Goal: Task Accomplishment & Management: Complete application form

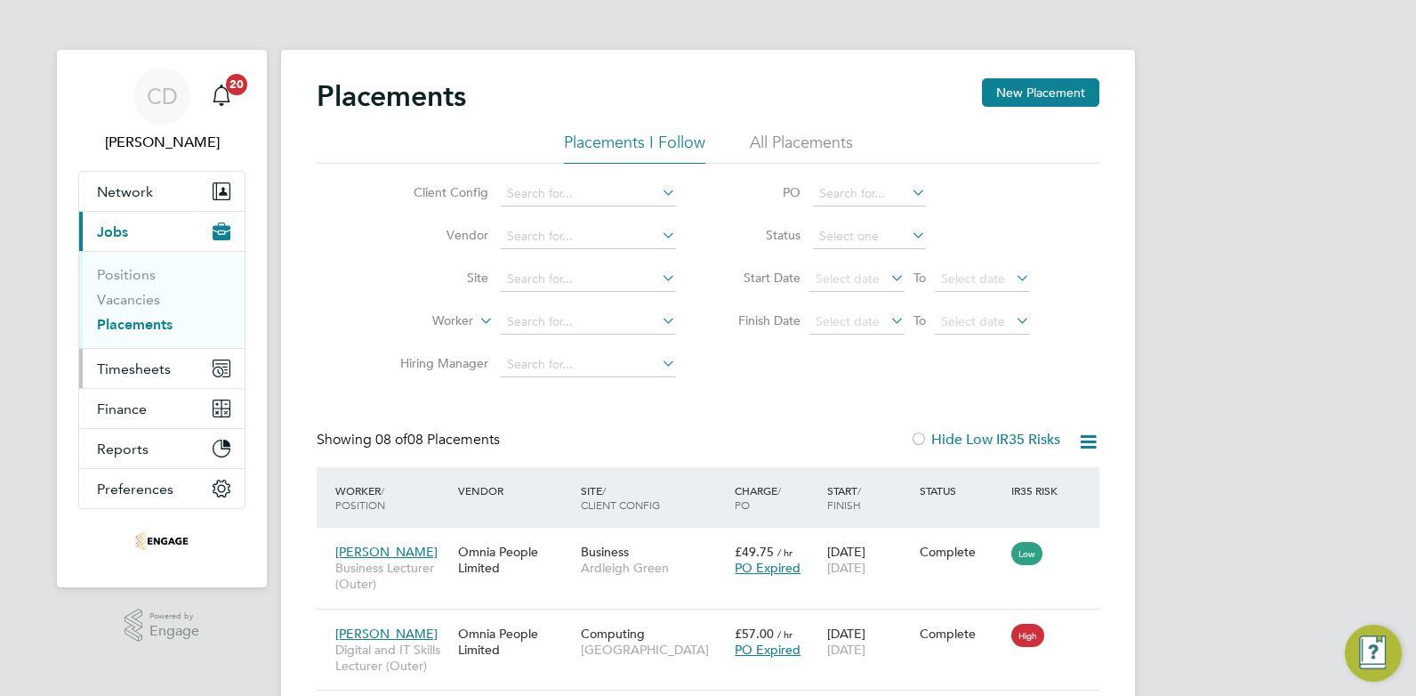
click at [137, 368] on span "Timesheets" at bounding box center [134, 368] width 74 height 17
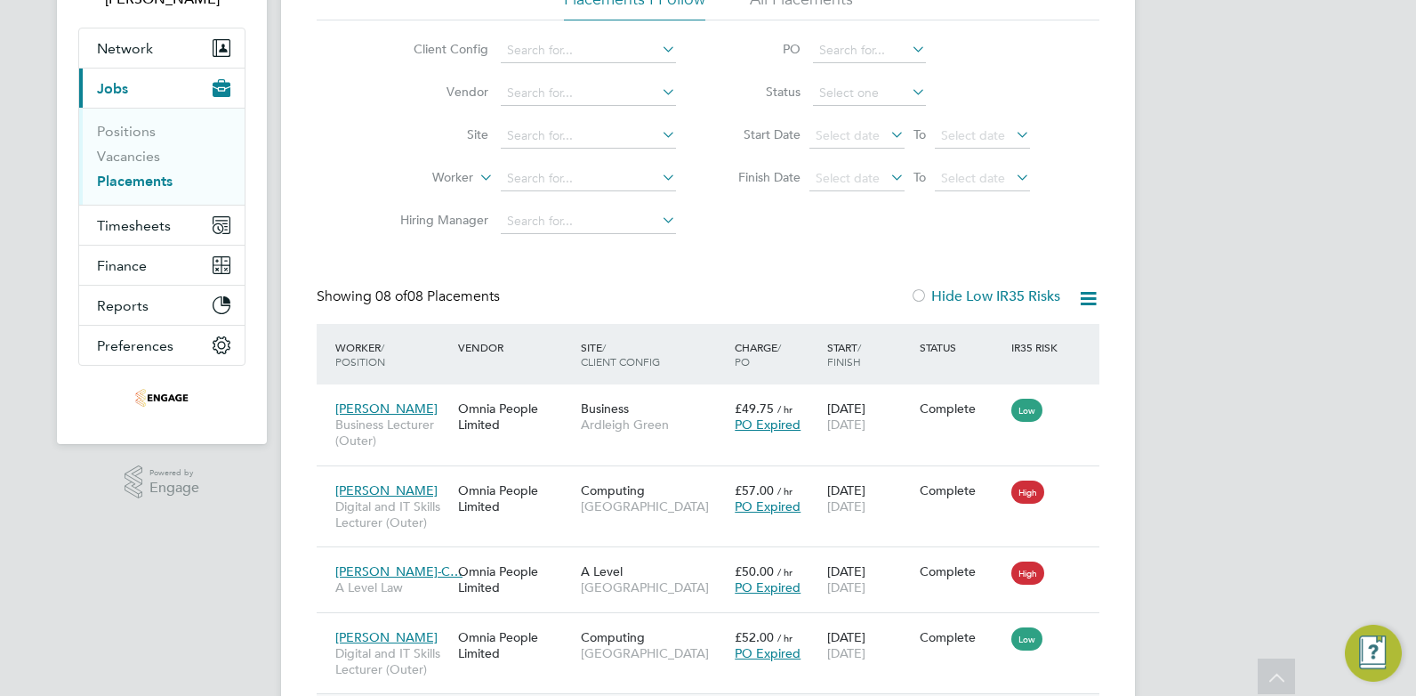
scroll to position [121, 0]
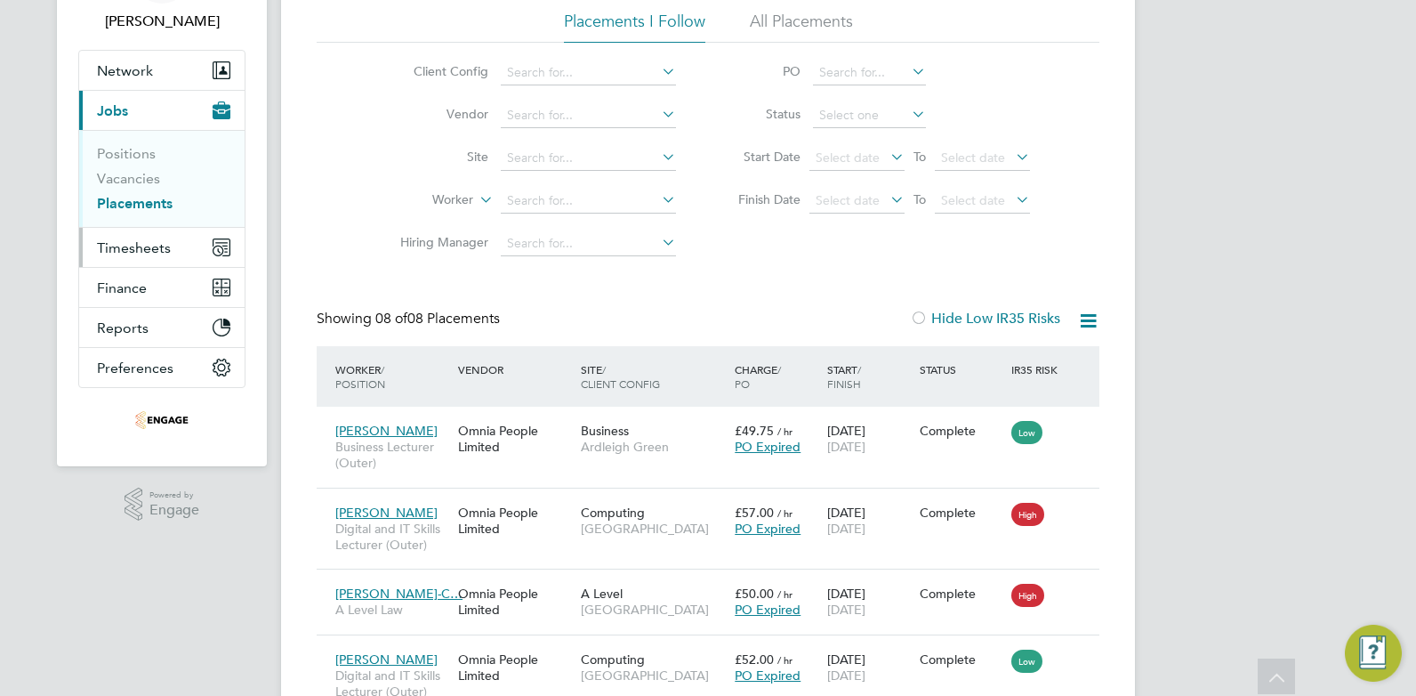
click at [110, 248] on span "Timesheets" at bounding box center [134, 247] width 74 height 17
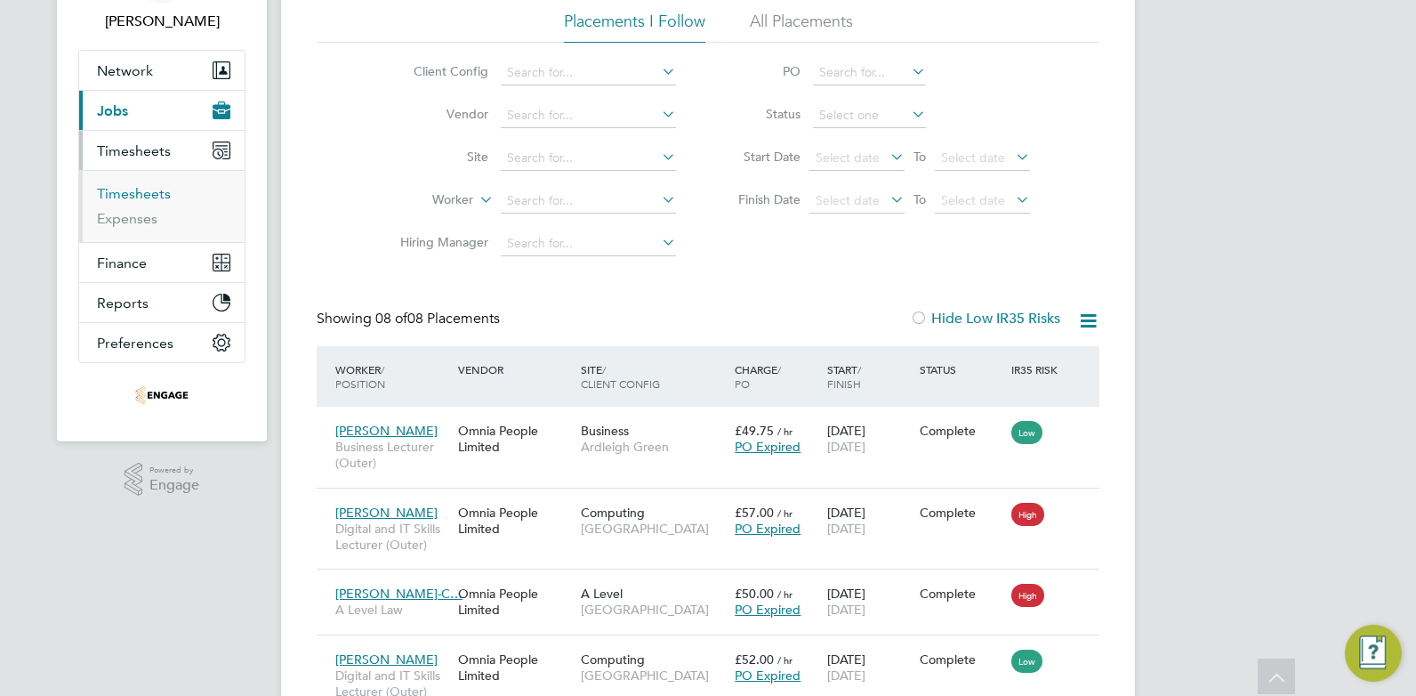
click at [135, 191] on link "Timesheets" at bounding box center [134, 193] width 74 height 17
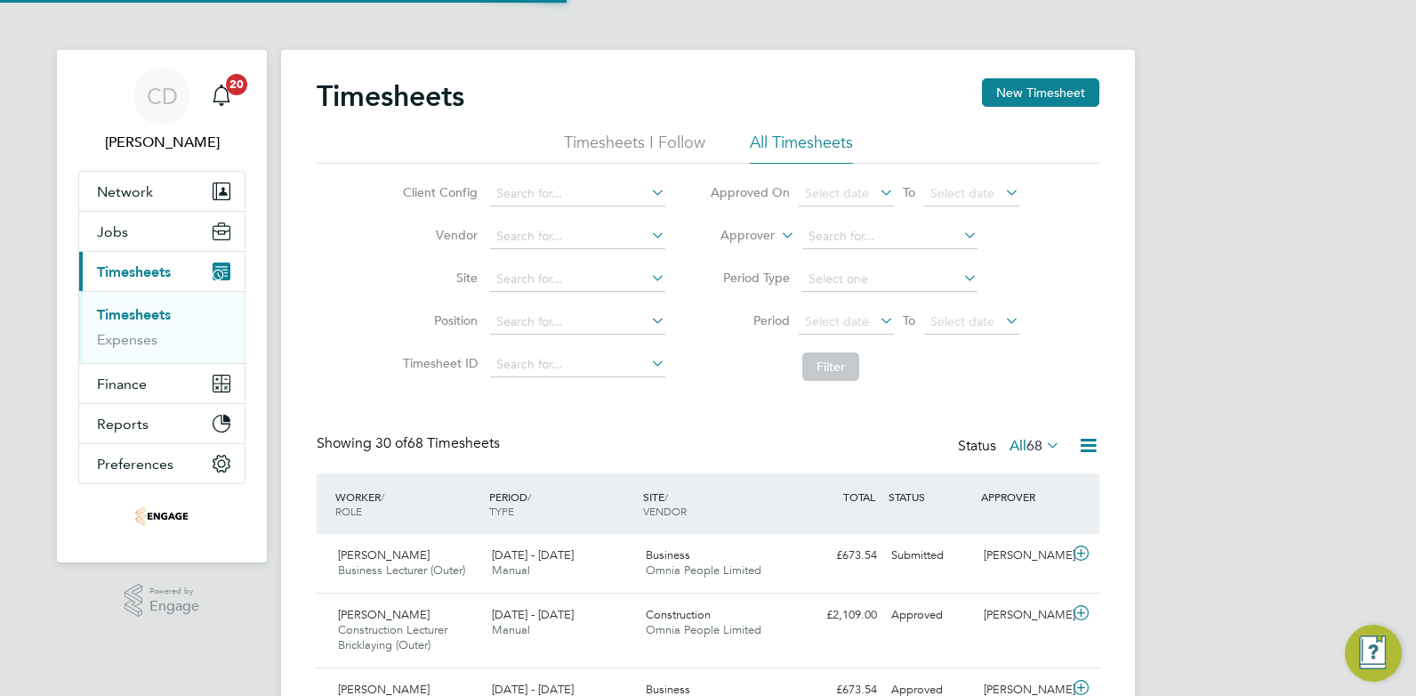
scroll to position [9, 9]
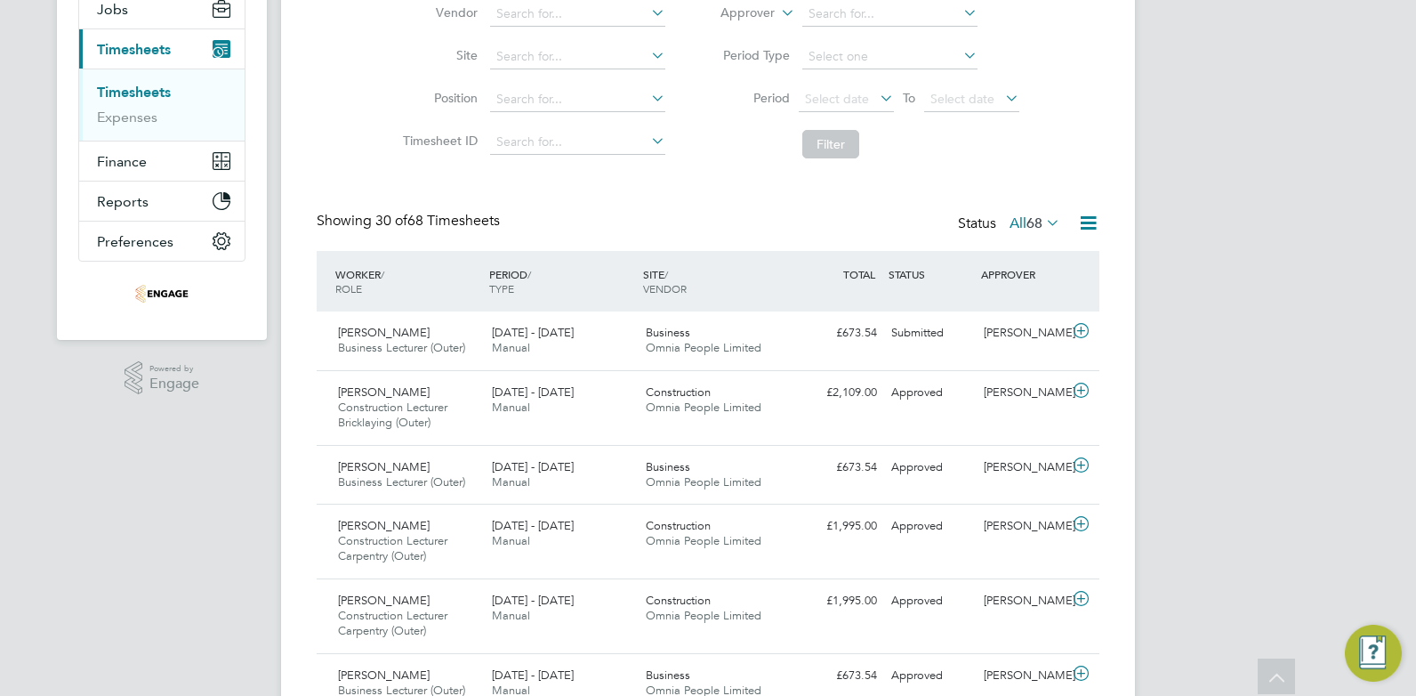
click at [1080, 222] on icon at bounding box center [1088, 223] width 22 height 22
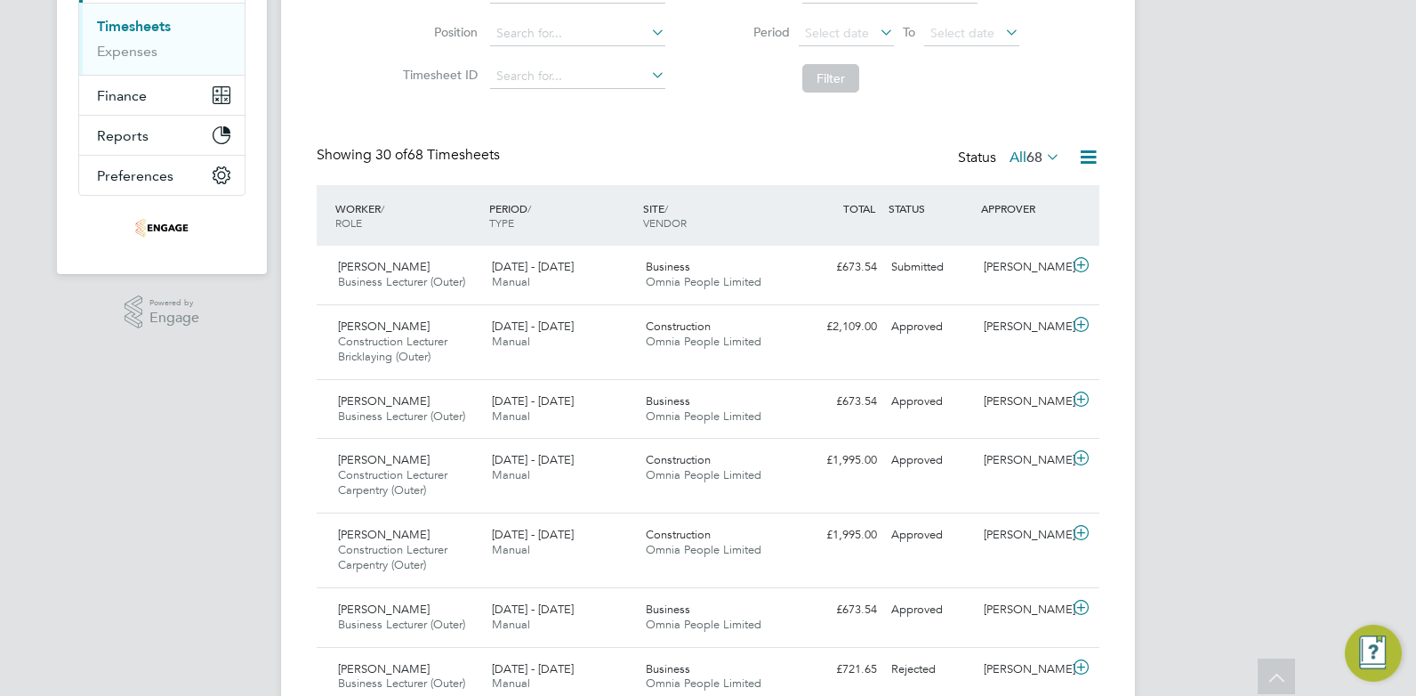
click at [1043, 159] on icon at bounding box center [1043, 156] width 0 height 25
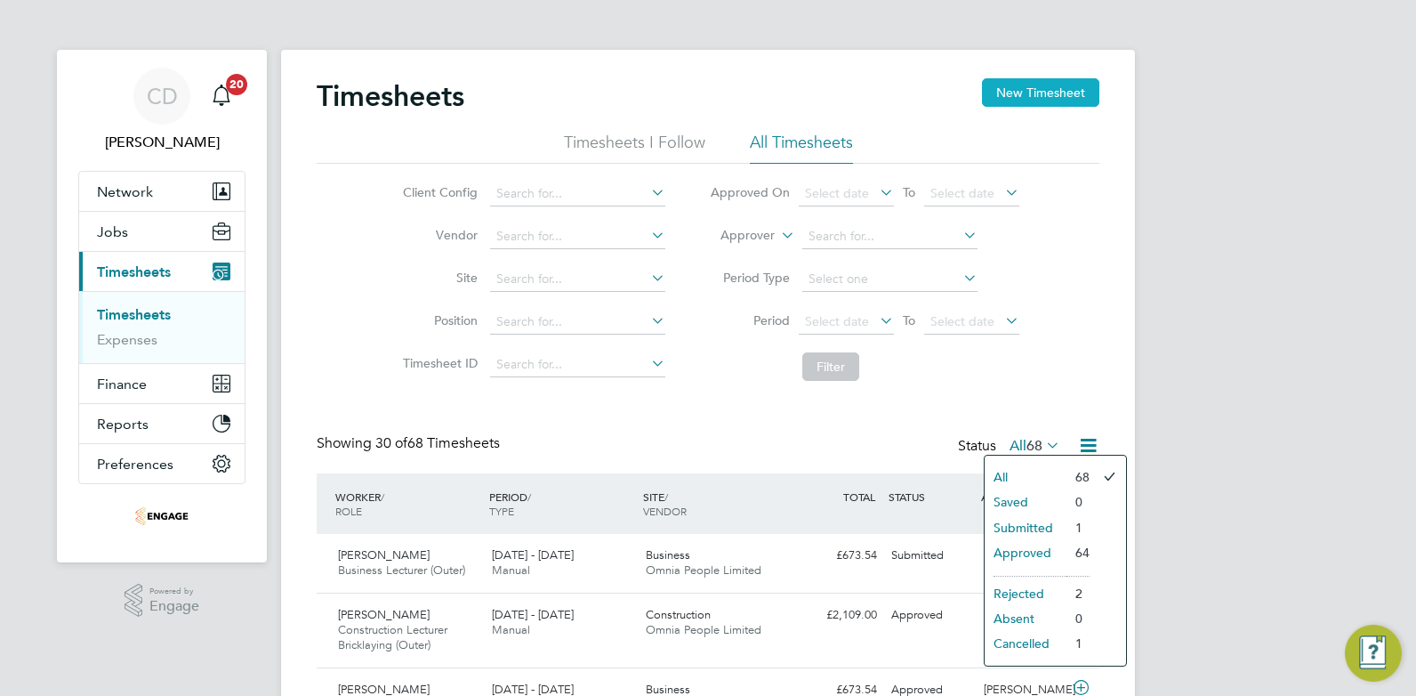
click at [1016, 101] on button "New Timesheet" at bounding box center [1040, 92] width 117 height 28
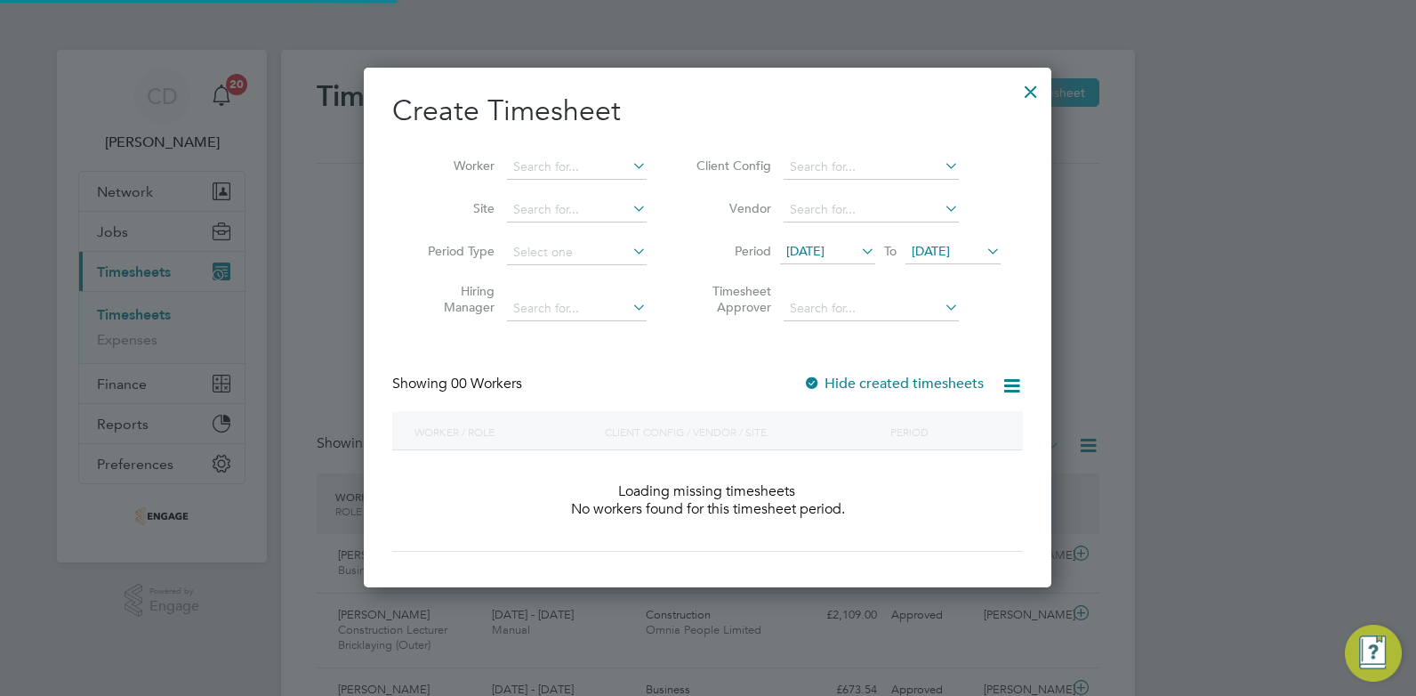
scroll to position [502, 689]
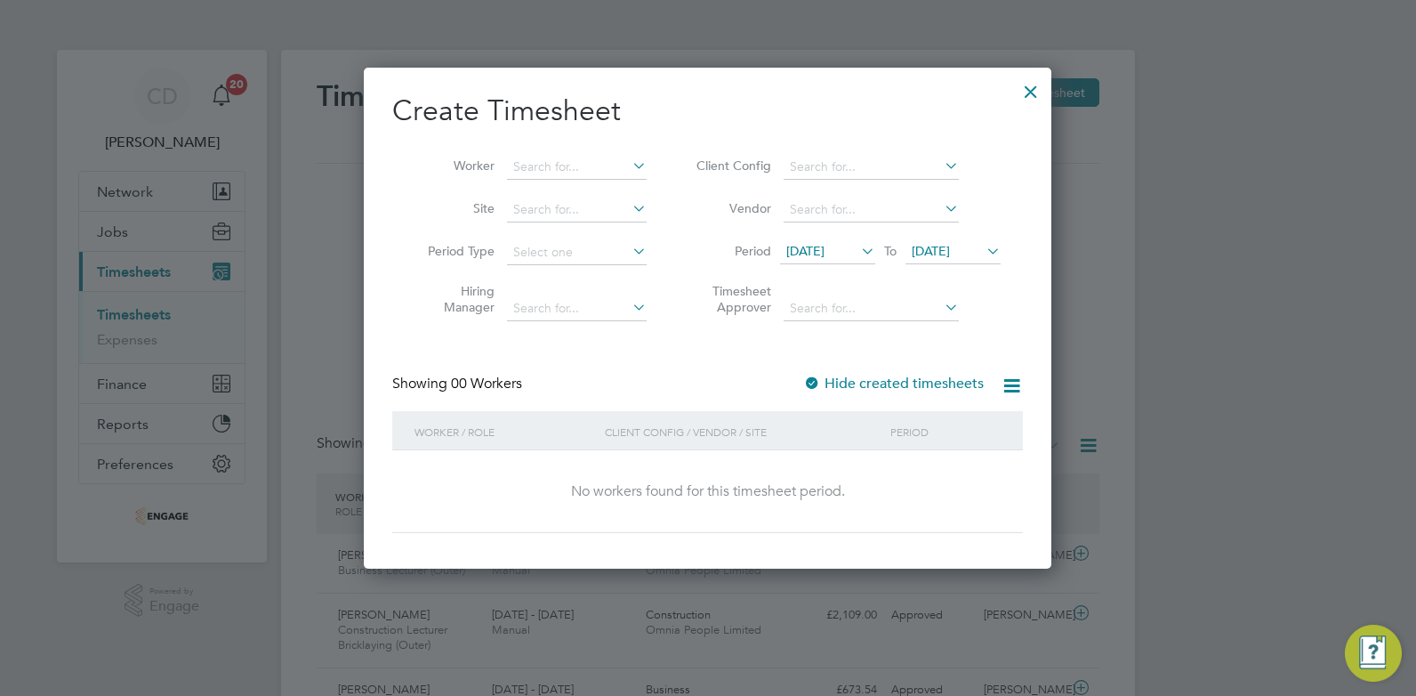
click at [858, 247] on icon at bounding box center [858, 250] width 0 height 25
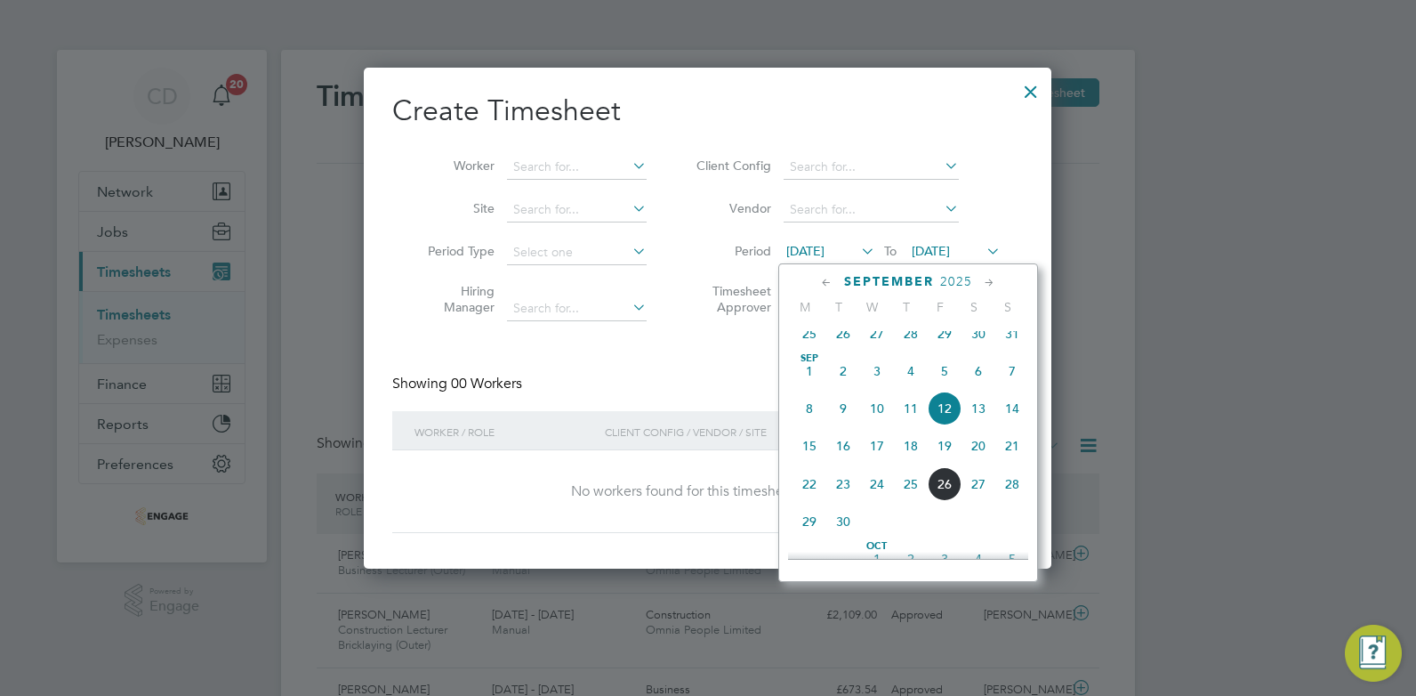
click at [819, 498] on span "22" at bounding box center [810, 484] width 34 height 34
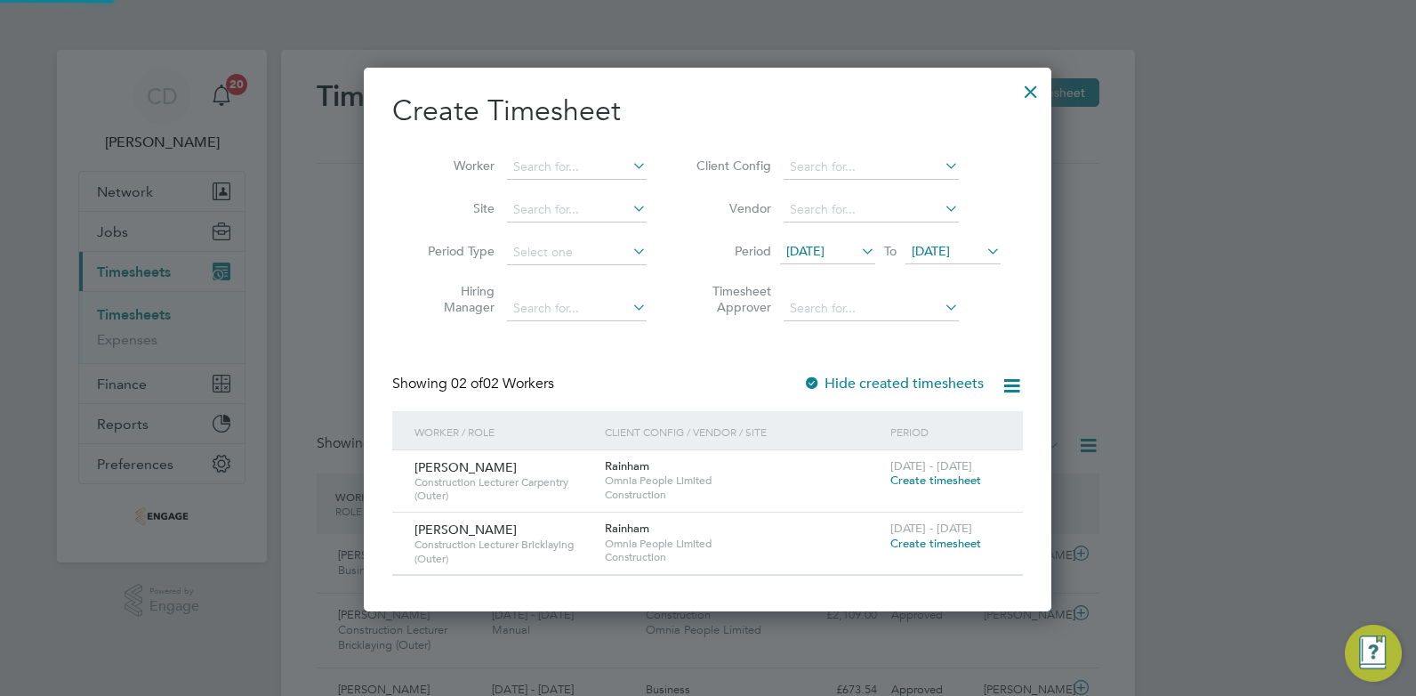
scroll to position [545, 689]
click at [983, 250] on icon at bounding box center [983, 250] width 0 height 25
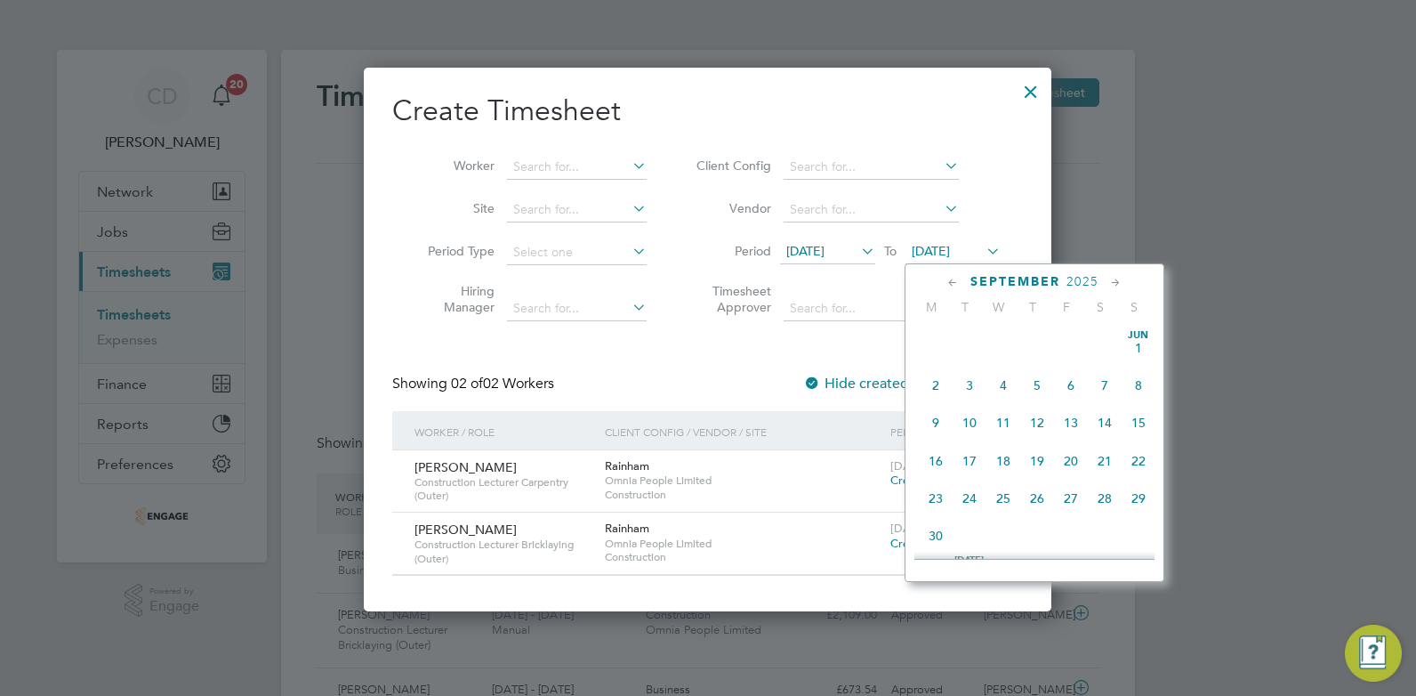
scroll to position [655, 0]
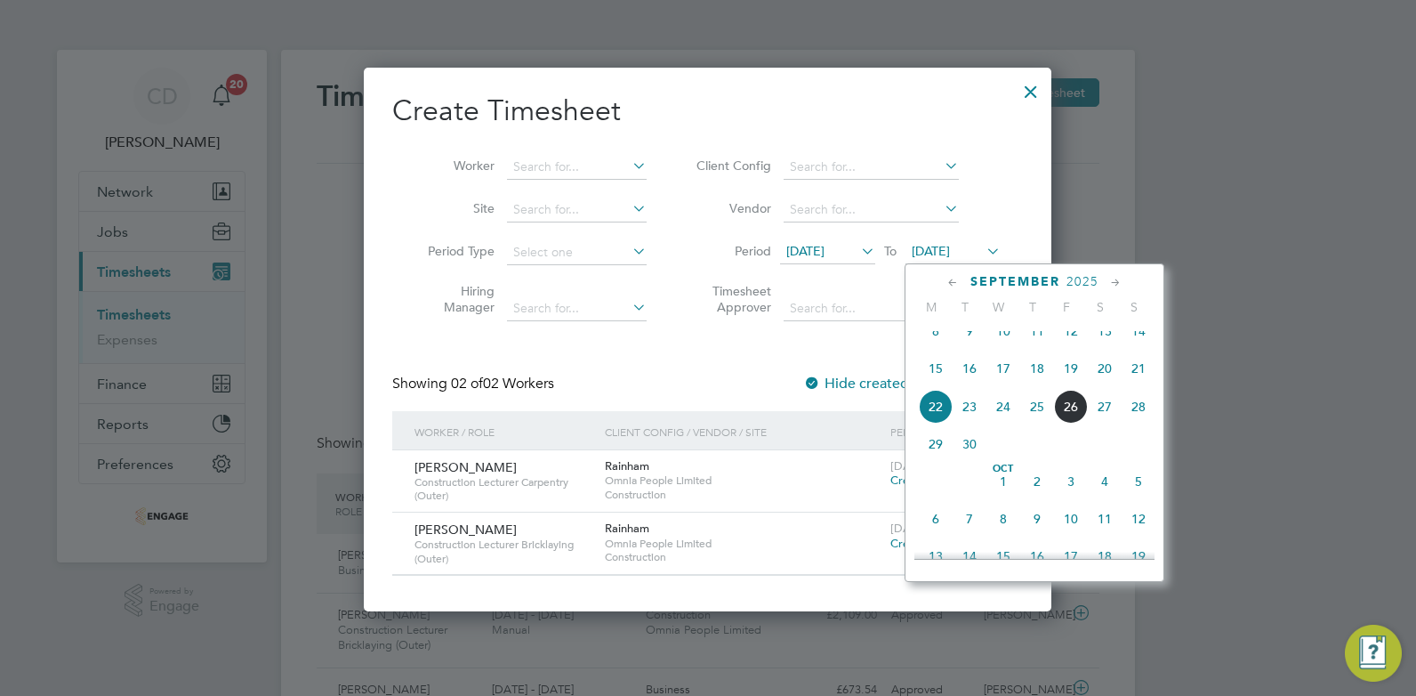
click at [1069, 422] on span "26" at bounding box center [1071, 407] width 34 height 34
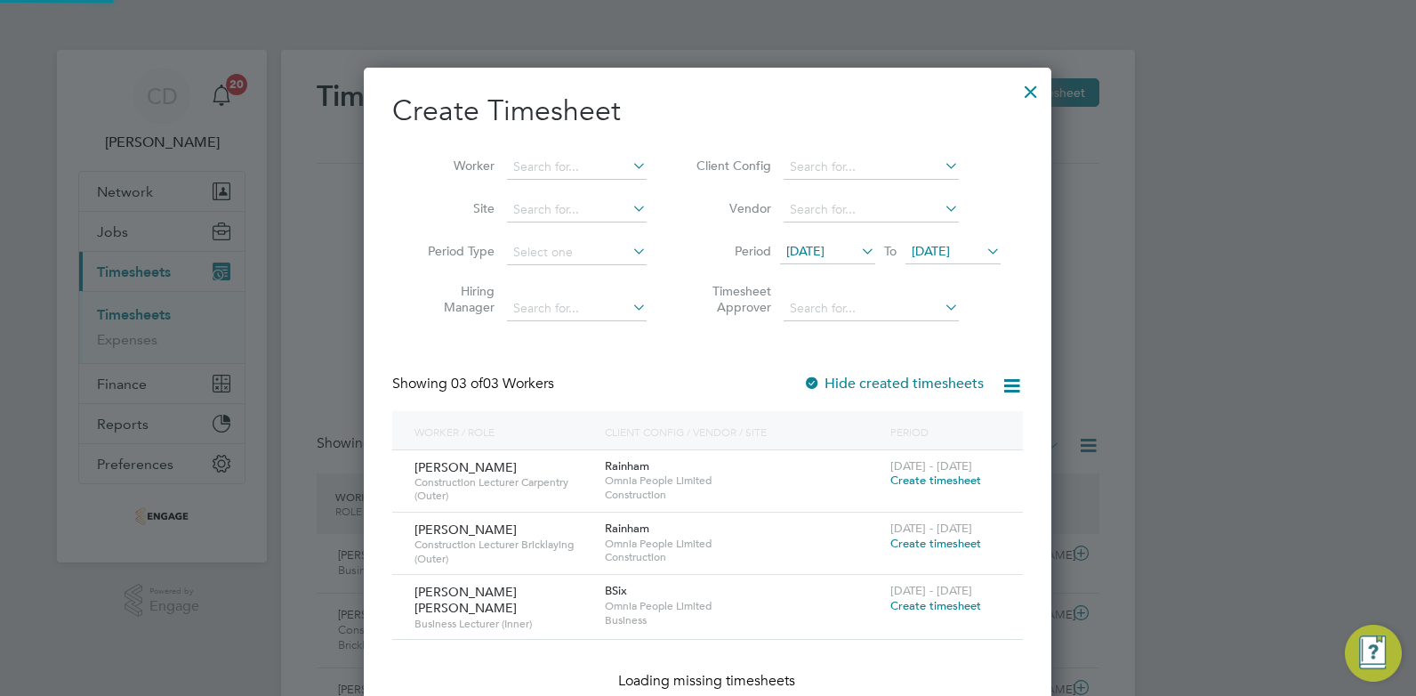
scroll to position [606, 689]
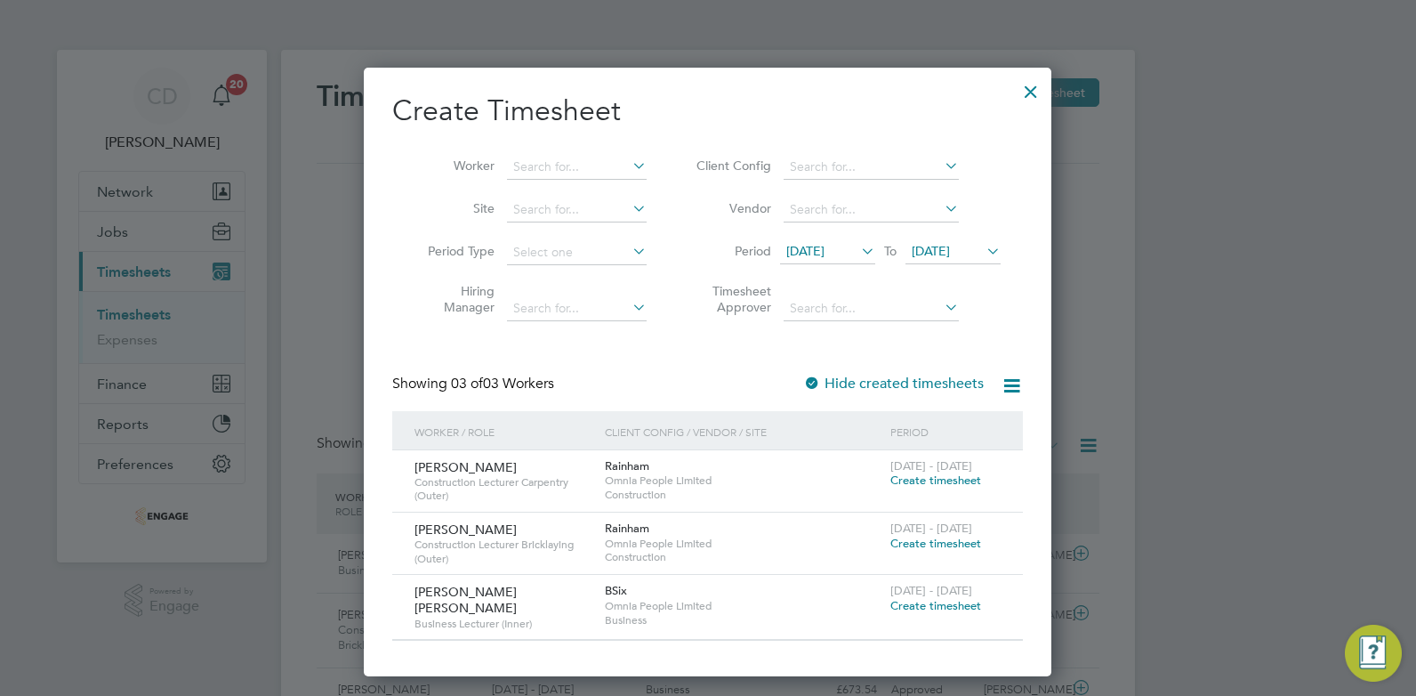
click at [902, 603] on span "Create timesheet" at bounding box center [936, 605] width 91 height 15
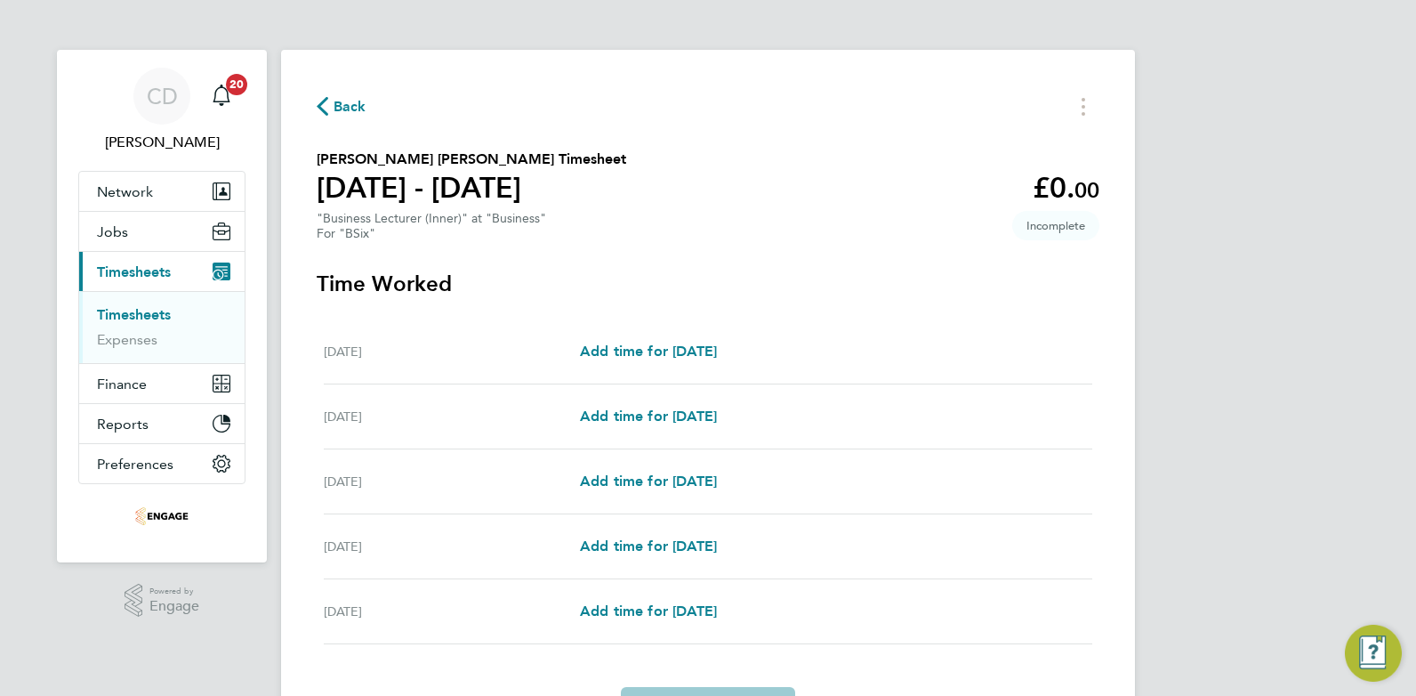
scroll to position [105, 0]
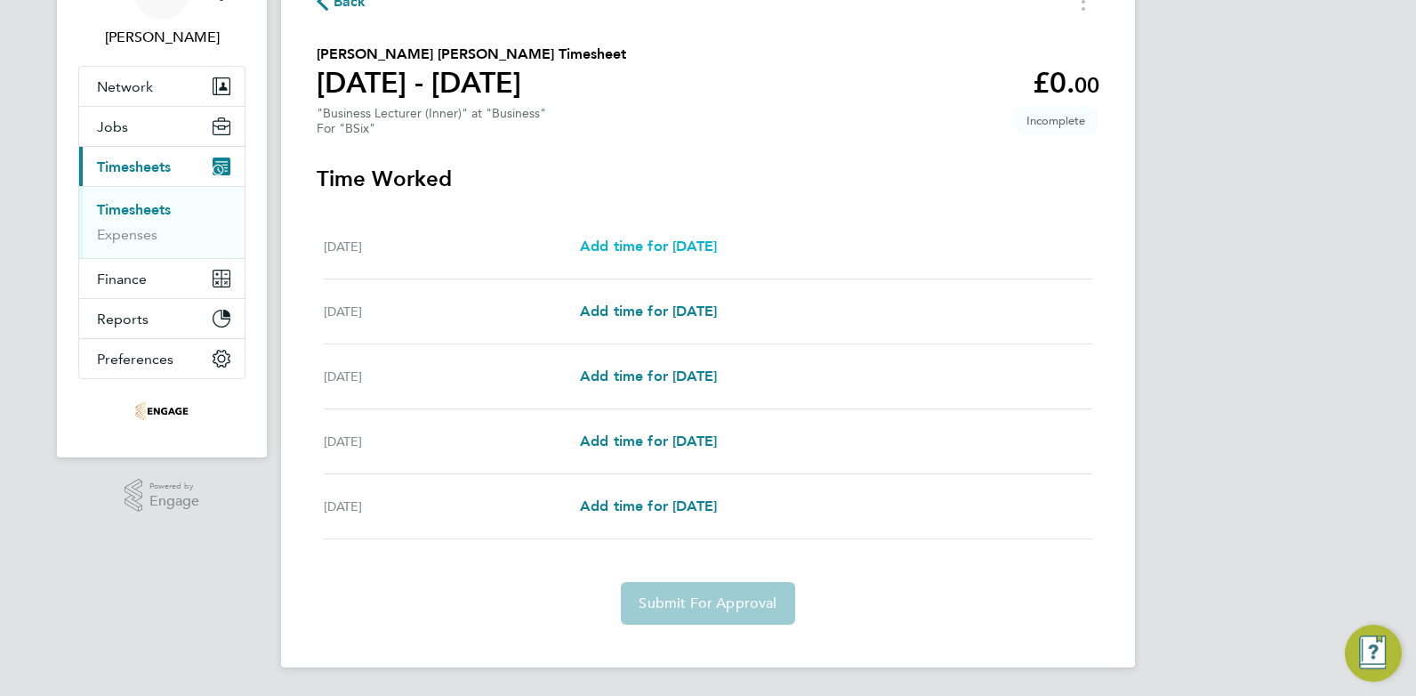
click at [630, 246] on span "Add time for [DATE]" at bounding box center [648, 246] width 137 height 17
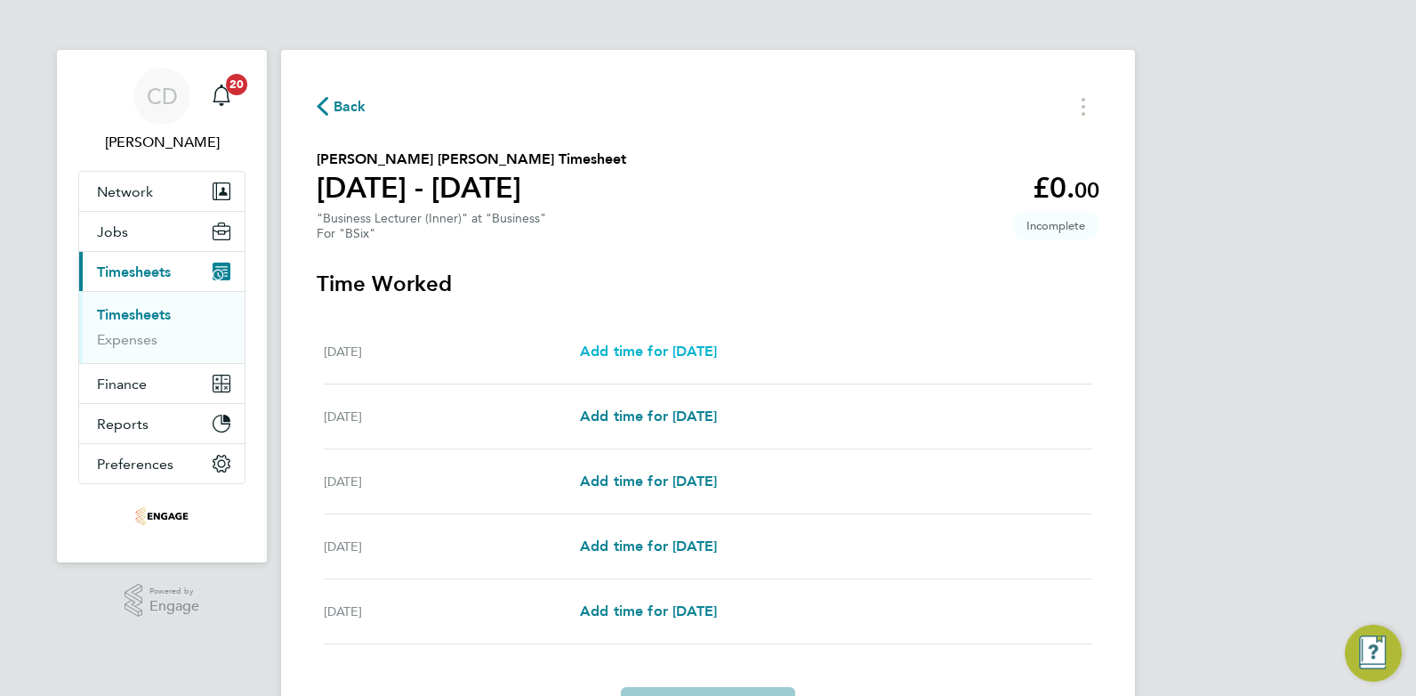
select select "60"
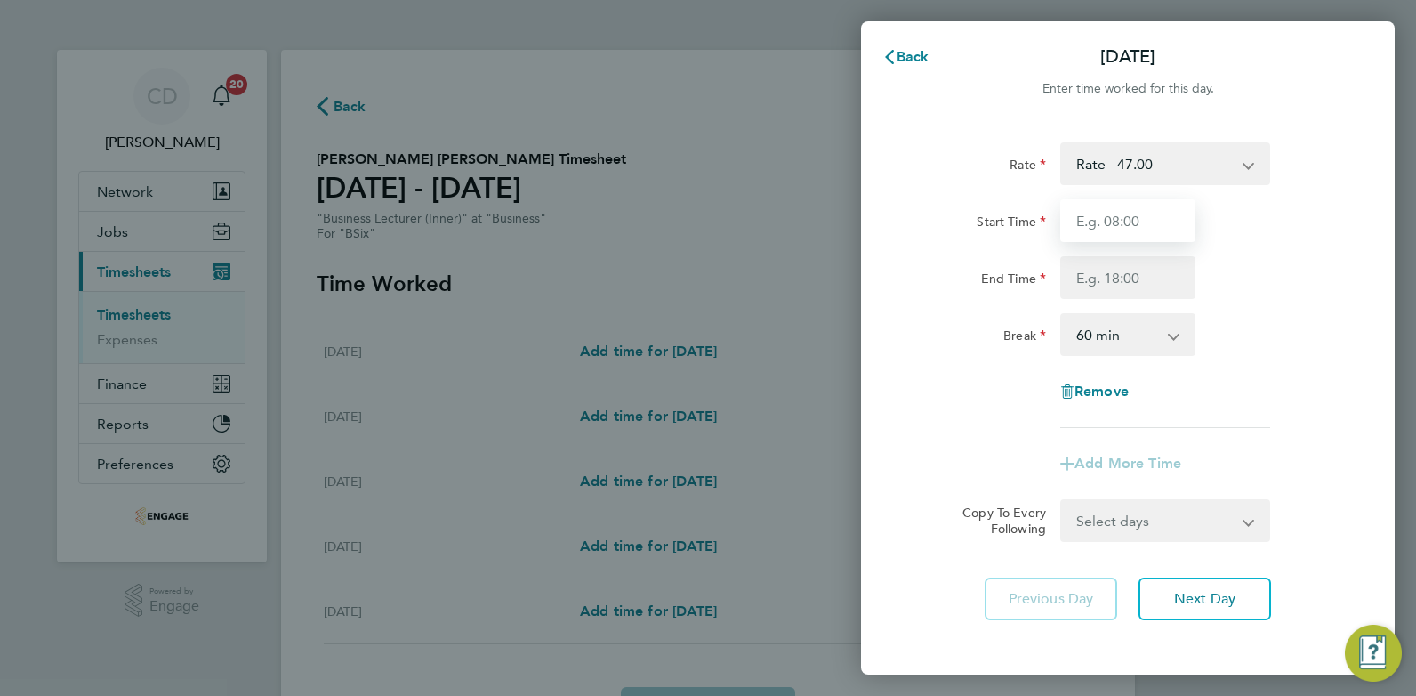
click at [1169, 219] on input "Start Time" at bounding box center [1128, 220] width 135 height 43
type input "09:00"
type input "17:00"
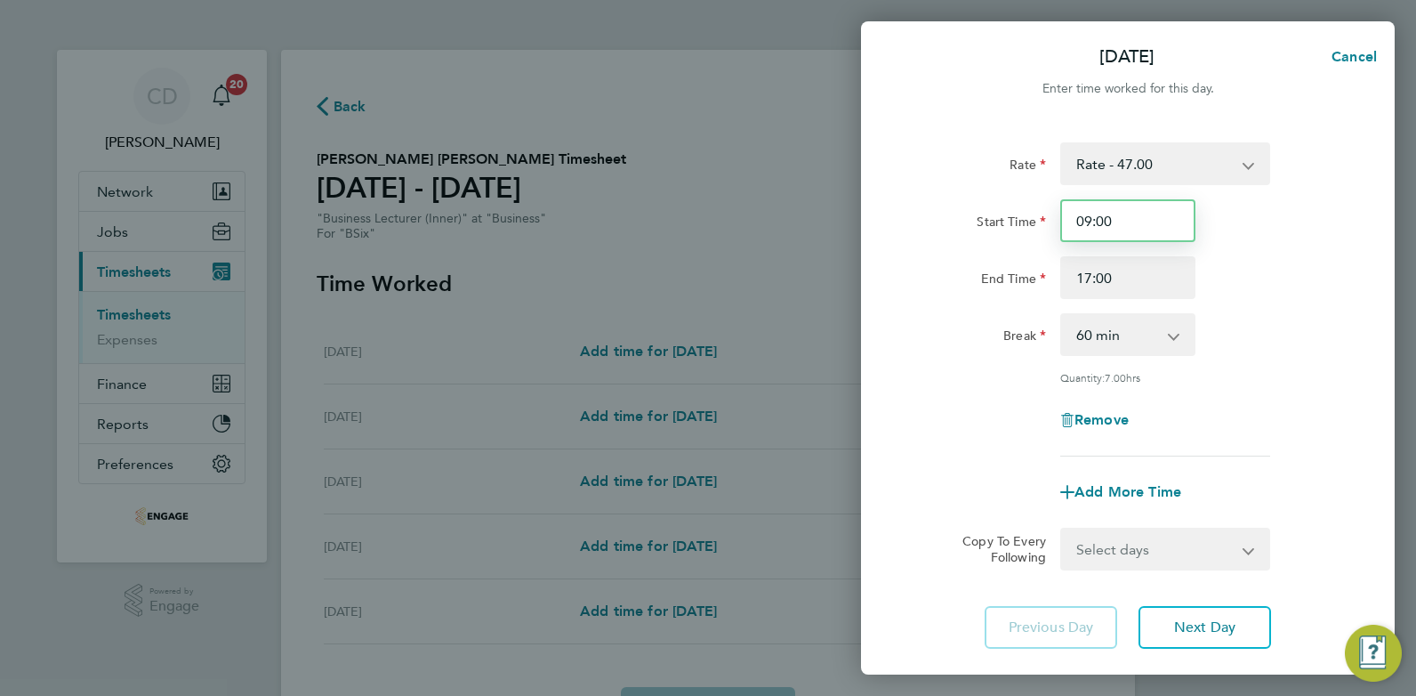
scroll to position [44, 0]
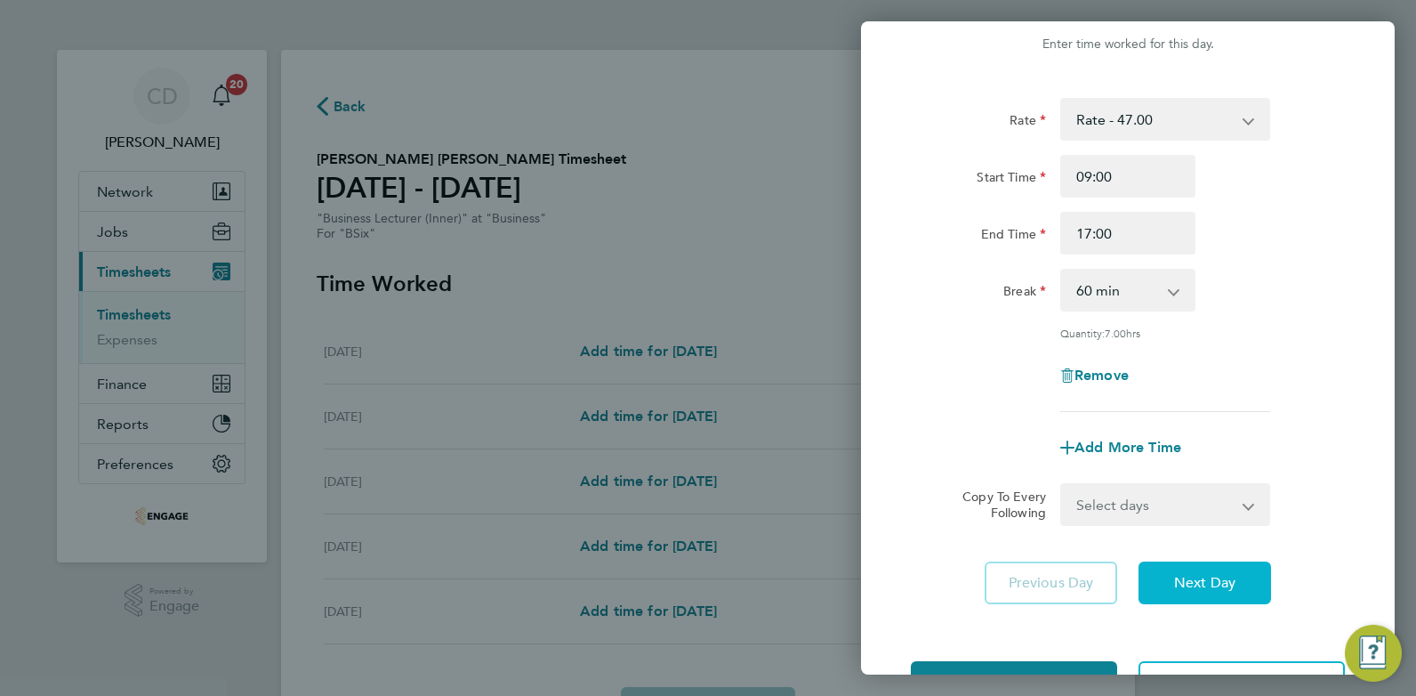
click at [1205, 578] on span "Next Day" at bounding box center [1204, 583] width 61 height 18
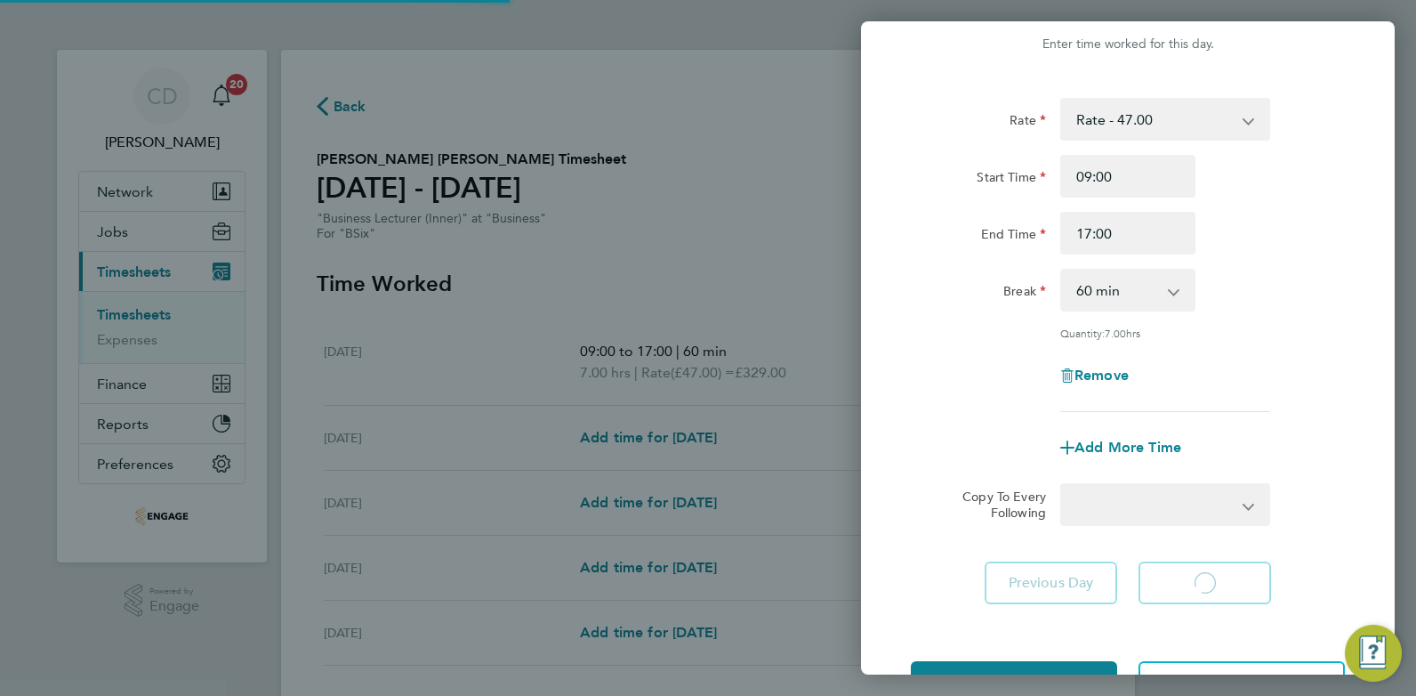
select select "60"
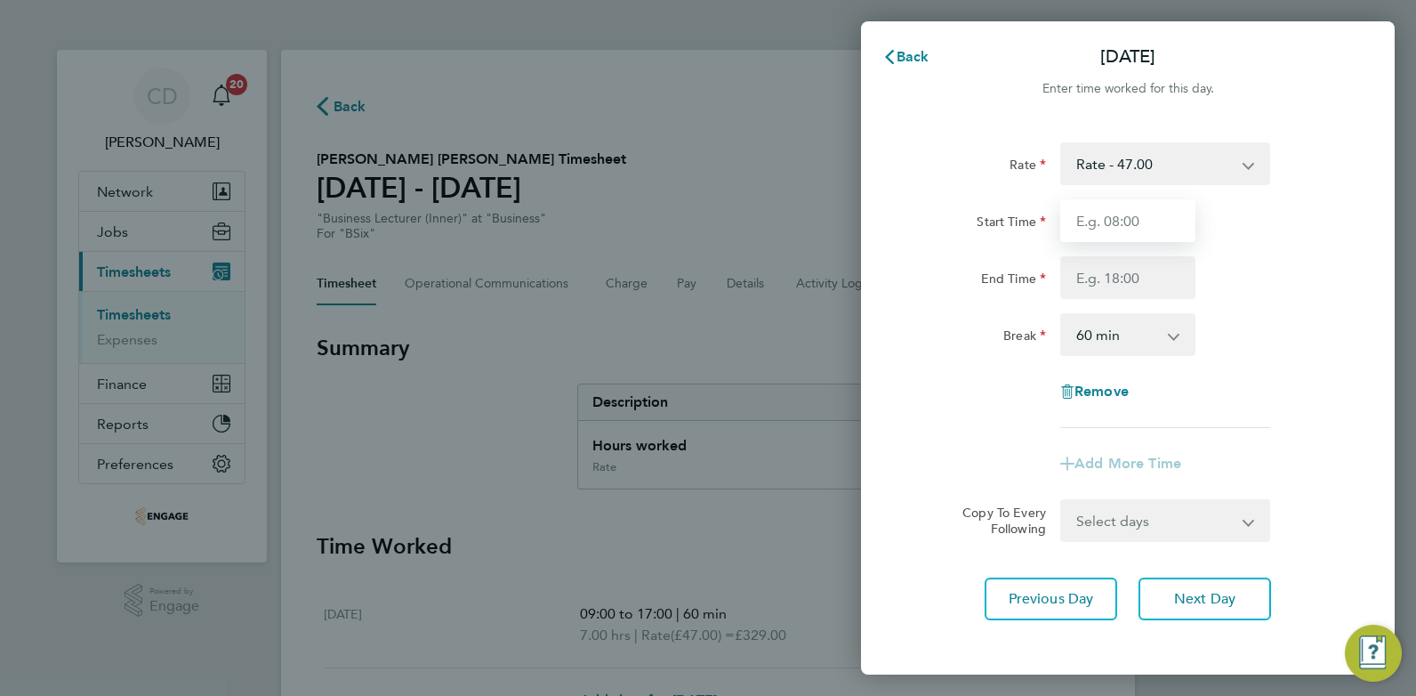
click at [1148, 213] on input "Start Time" at bounding box center [1128, 220] width 135 height 43
type input "09:00"
type input "17:00"
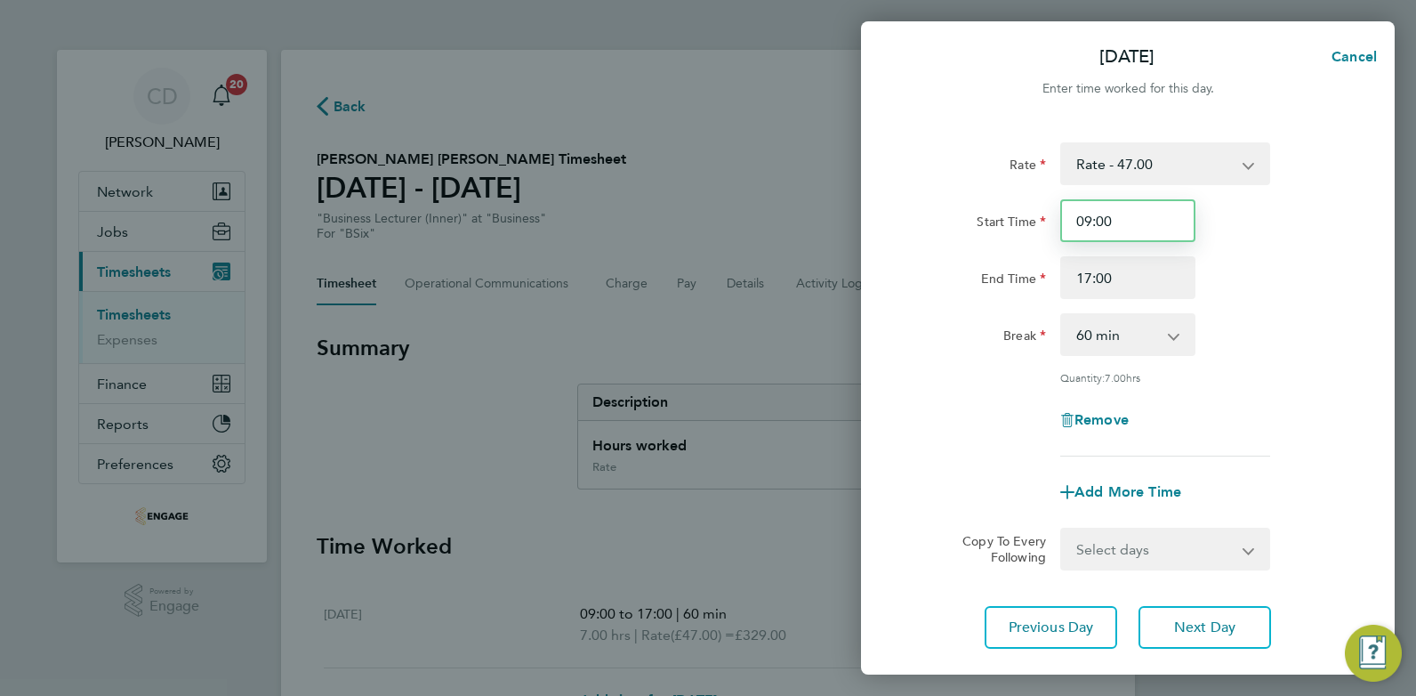
scroll to position [108, 0]
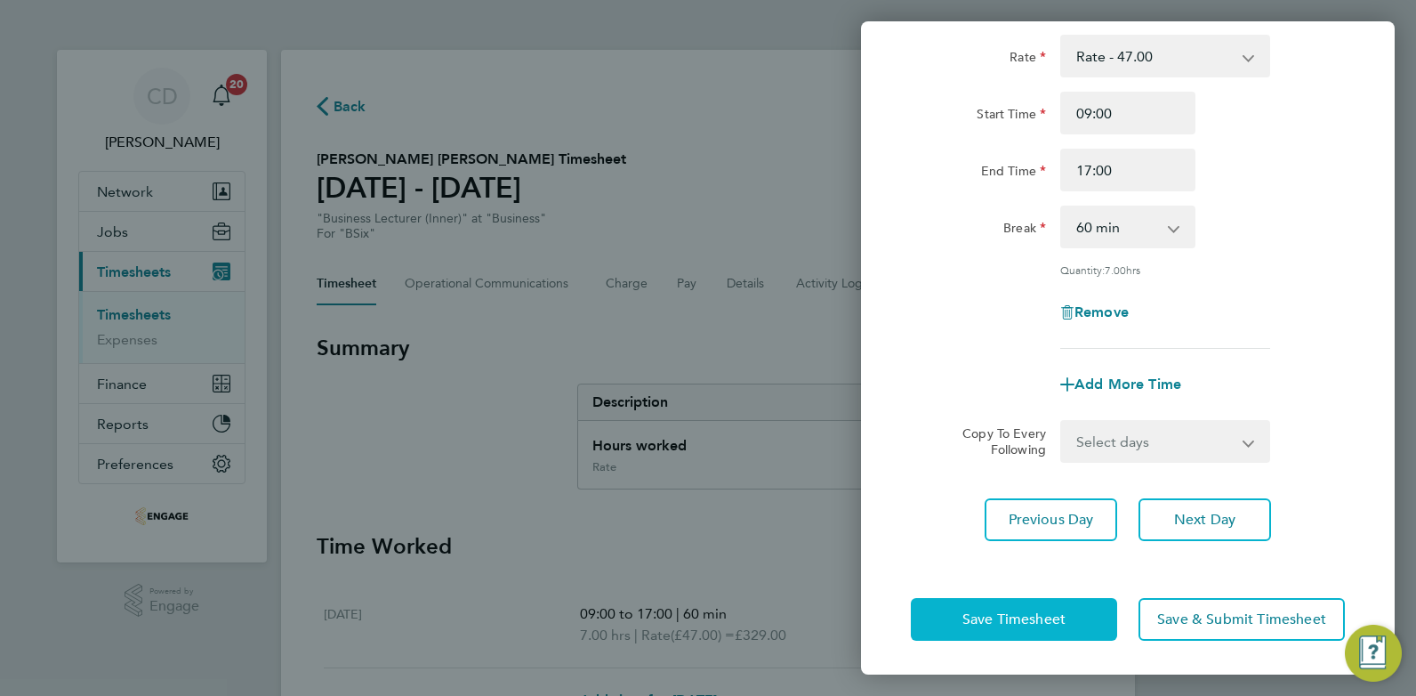
click at [983, 622] on span "Save Timesheet" at bounding box center [1014, 619] width 103 height 18
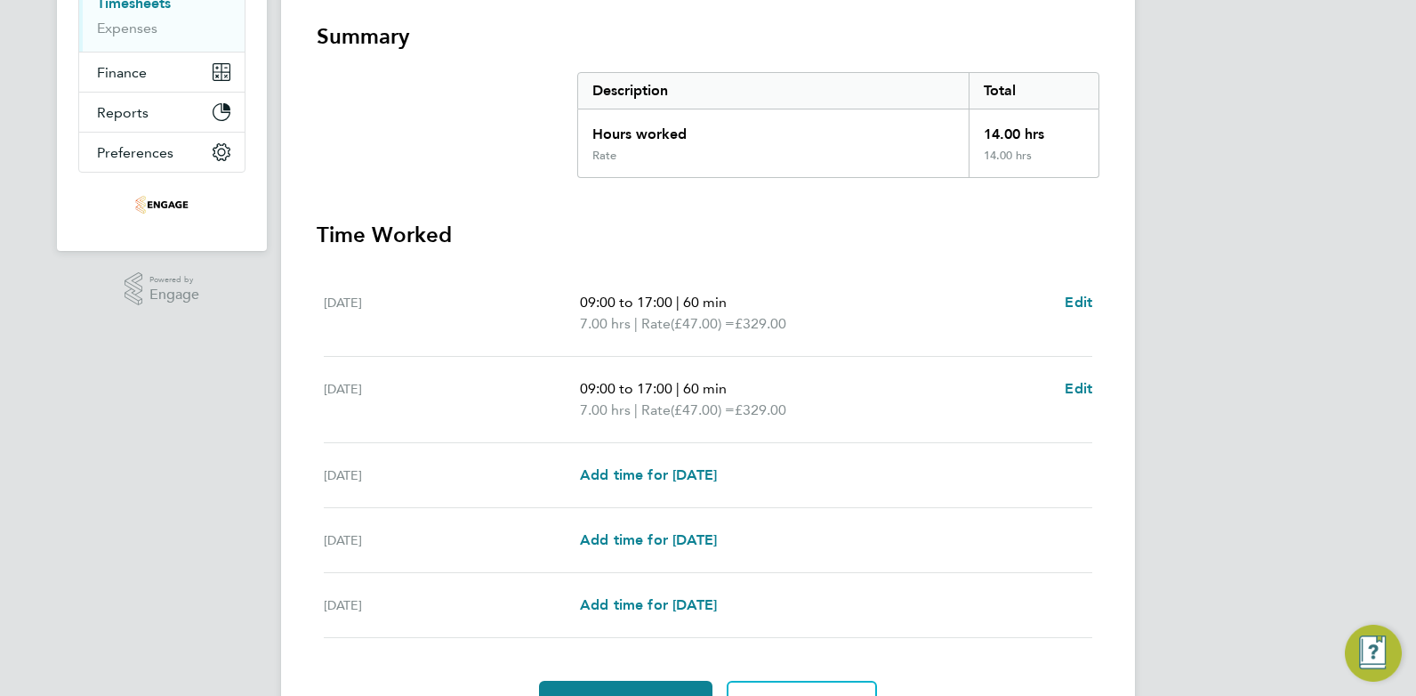
scroll to position [410, 0]
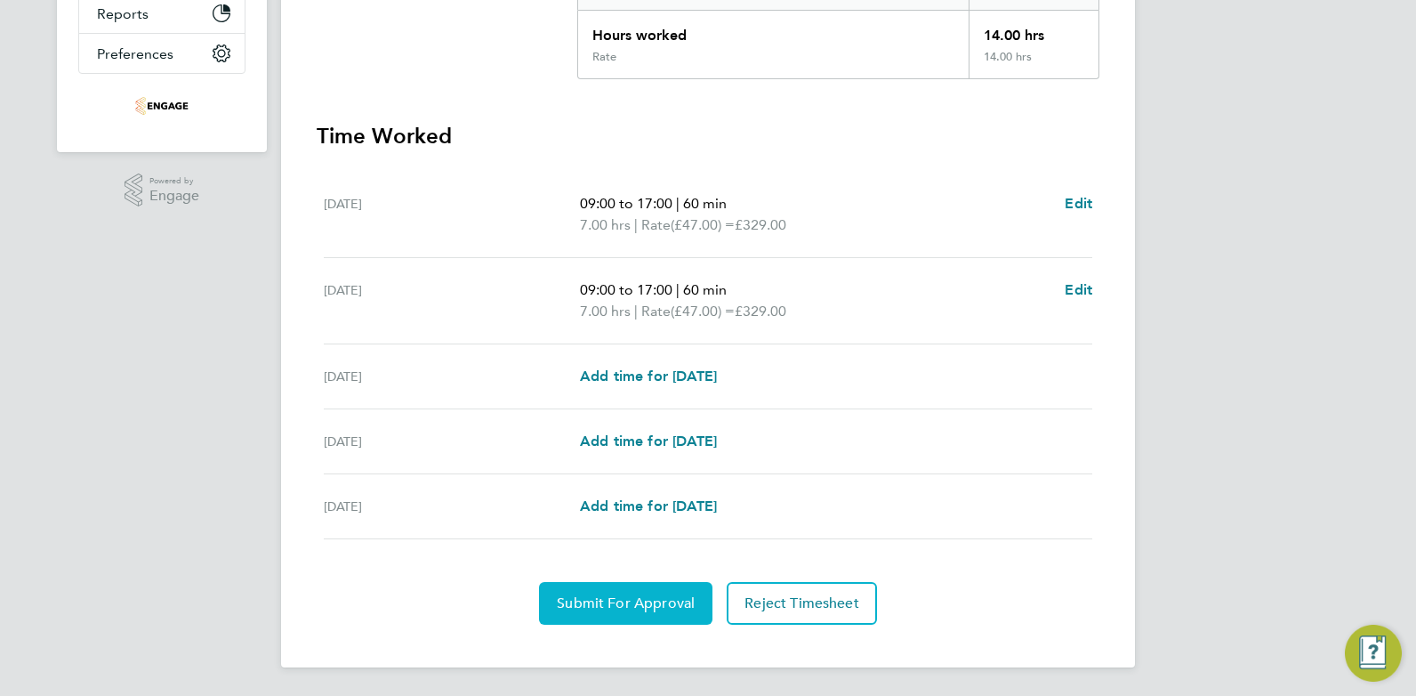
click at [666, 595] on span "Submit For Approval" at bounding box center [626, 603] width 138 height 18
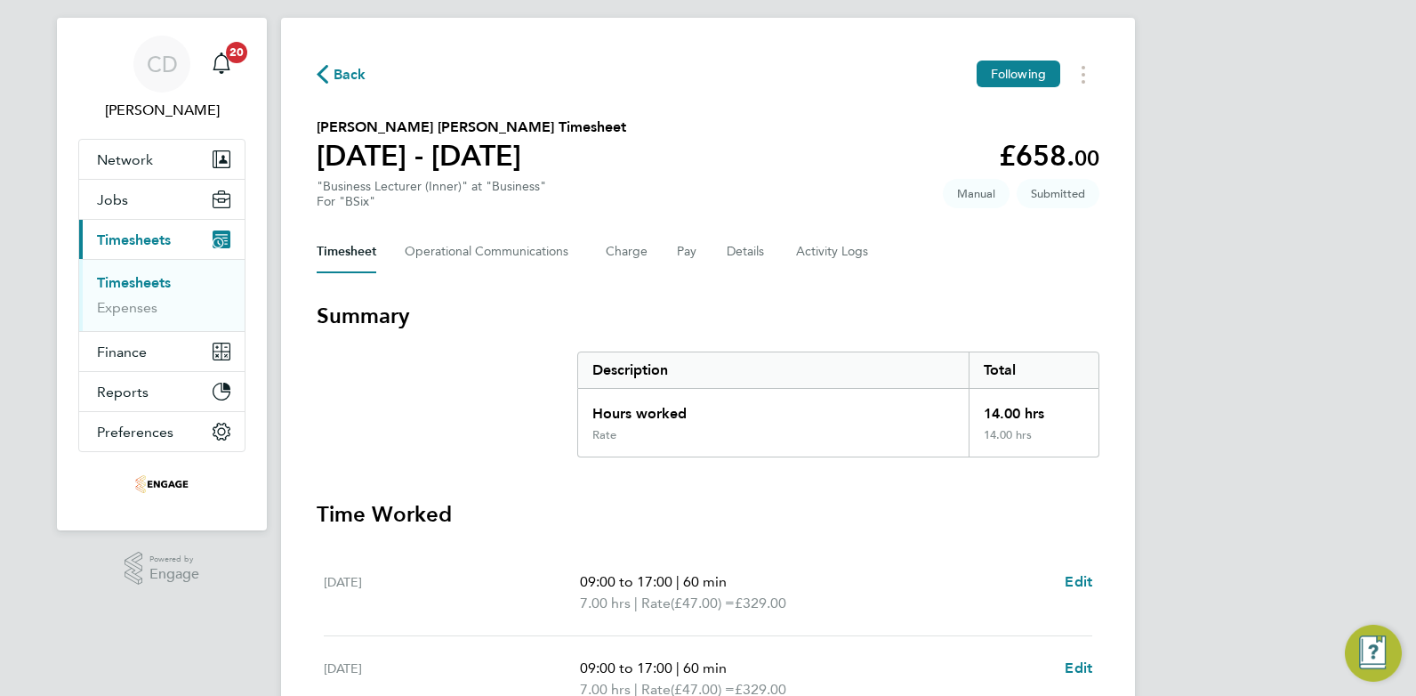
scroll to position [0, 0]
